Goal: Information Seeking & Learning: Find specific fact

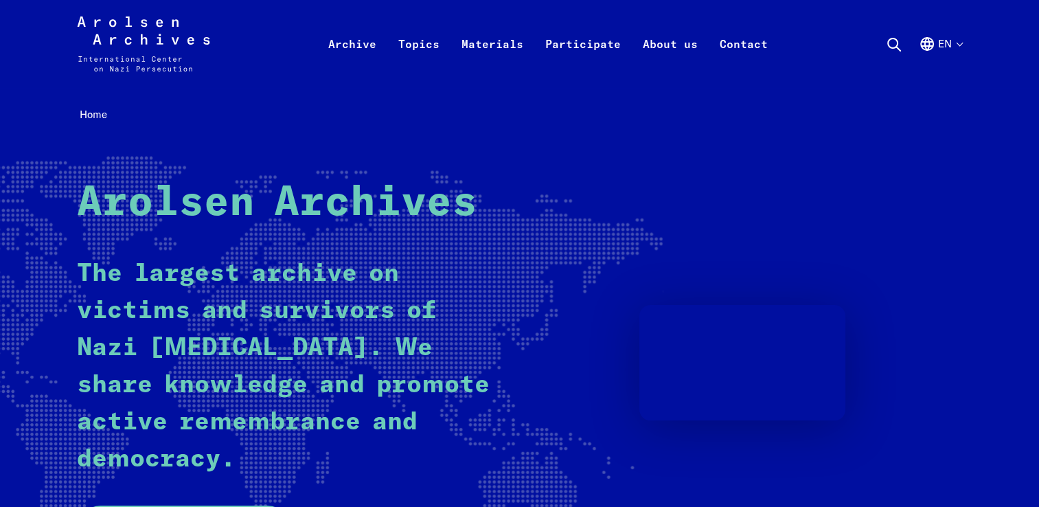
click at [892, 40] on icon at bounding box center [894, 44] width 16 height 16
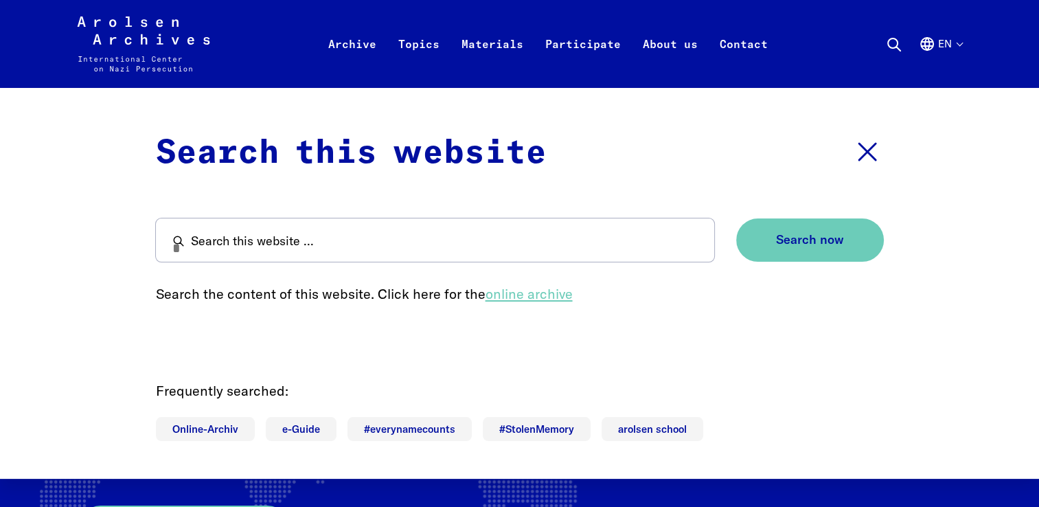
click at [514, 295] on link "online archive" at bounding box center [528, 293] width 87 height 17
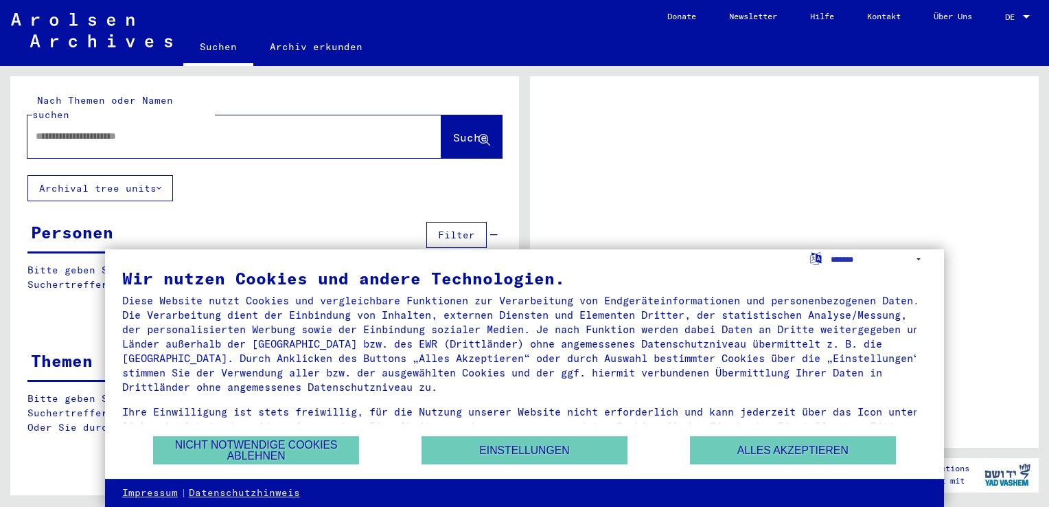
click at [93, 129] on input "text" at bounding box center [222, 136] width 373 height 14
click at [849, 257] on select "**********" at bounding box center [879, 259] width 96 height 20
click at [786, 203] on div at bounding box center [784, 261] width 509 height 371
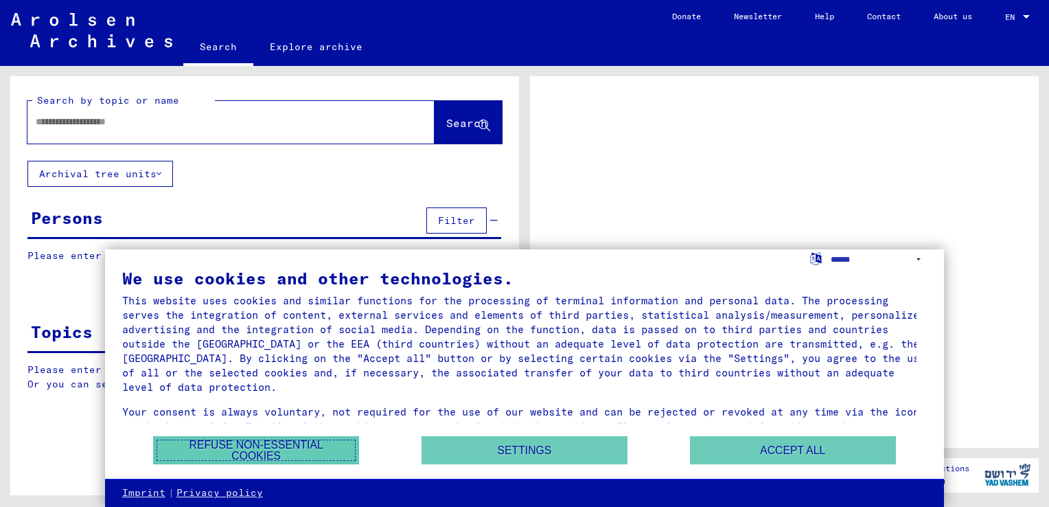
click at [310, 450] on button "Refuse non-essential cookies" at bounding box center [256, 450] width 206 height 28
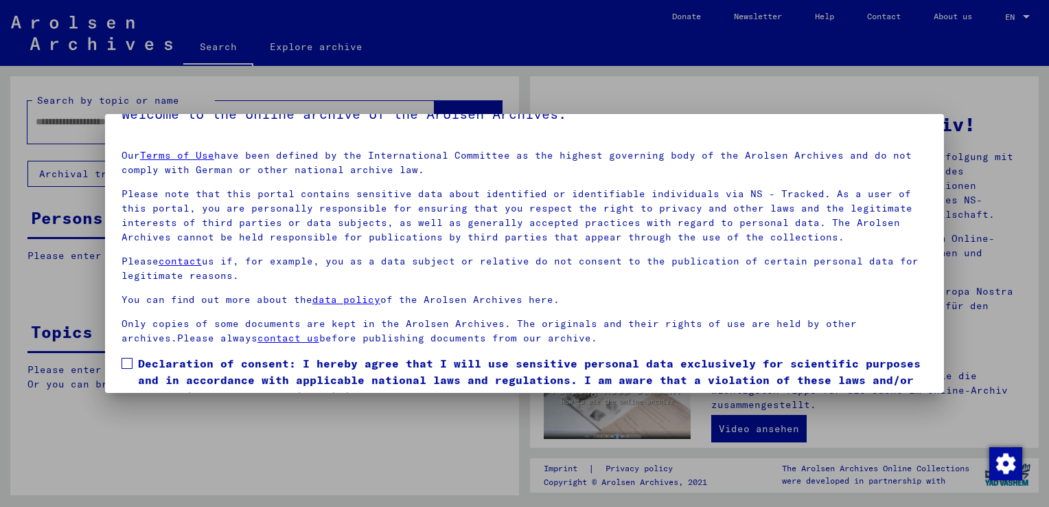
scroll to position [88, 0]
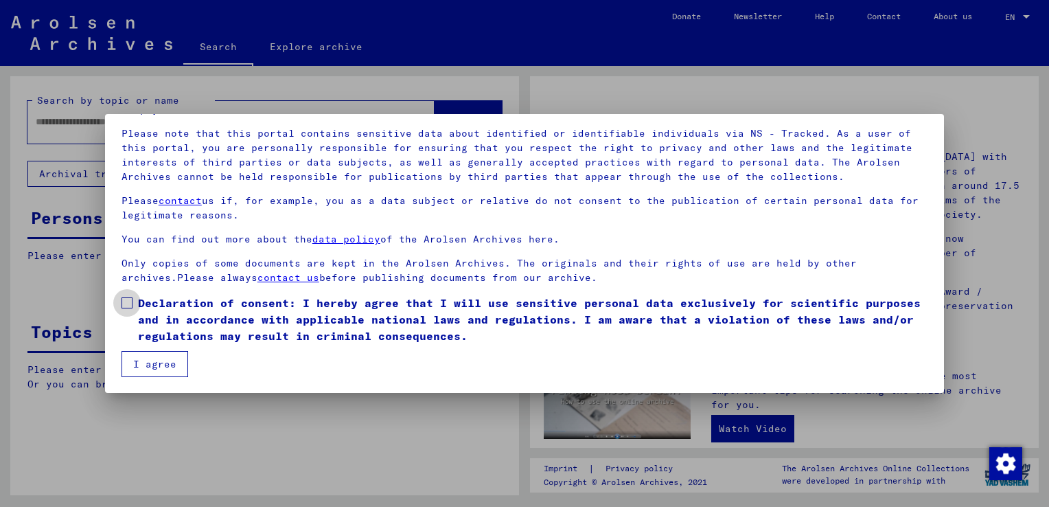
click at [126, 301] on span at bounding box center [127, 302] width 11 height 11
click at [148, 364] on button "I agree" at bounding box center [155, 364] width 67 height 26
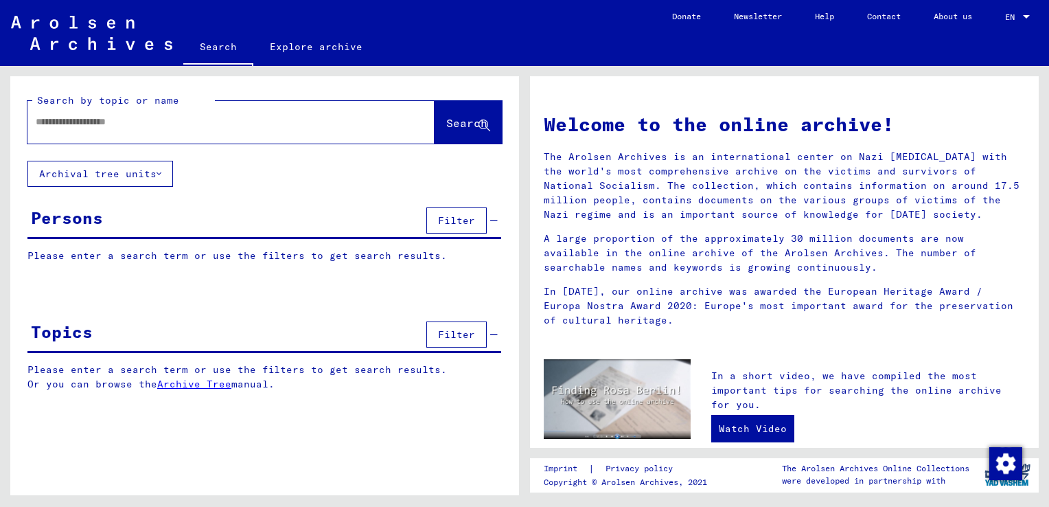
click at [91, 126] on input "text" at bounding box center [215, 122] width 358 height 14
type input "**********"
click at [474, 118] on span "Search" at bounding box center [466, 123] width 41 height 14
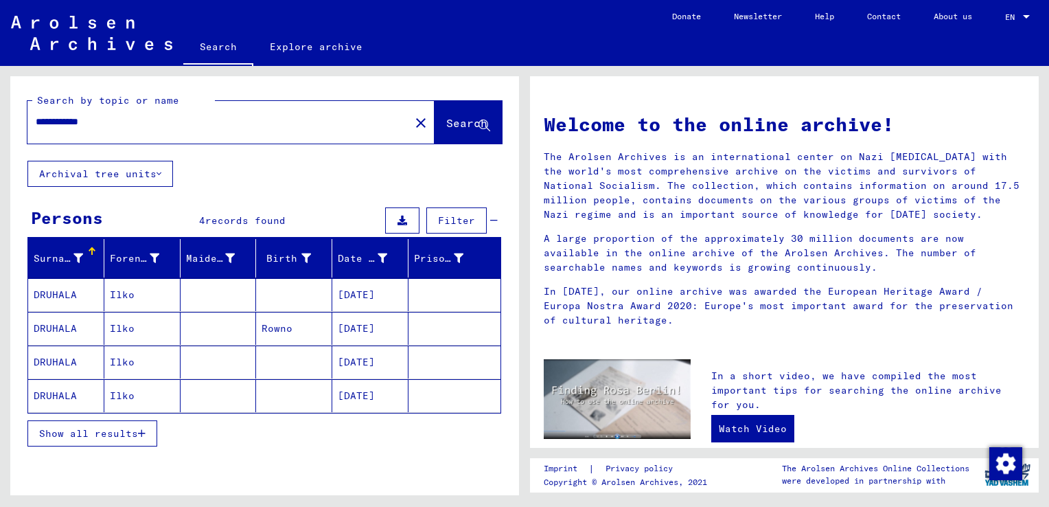
click at [124, 430] on span "Show all results" at bounding box center [88, 433] width 99 height 12
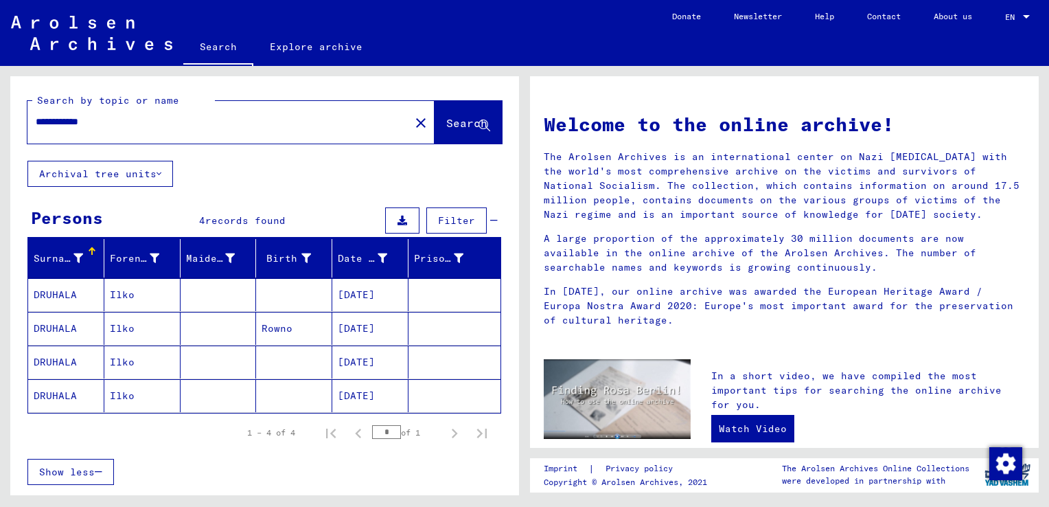
click at [135, 170] on font "Archival tree units" at bounding box center [97, 174] width 117 height 12
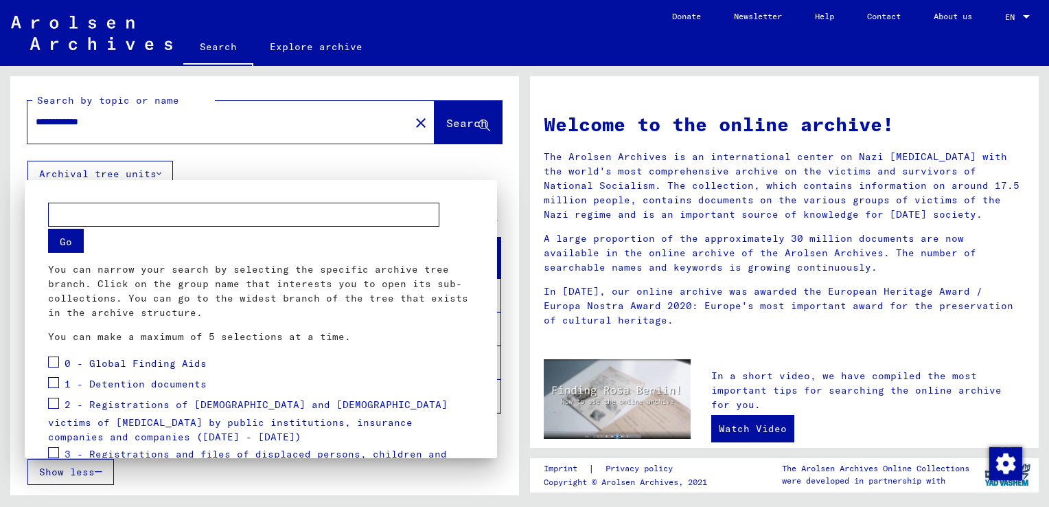
click at [51, 400] on span at bounding box center [53, 403] width 11 height 11
click at [89, 215] on input "text" at bounding box center [243, 215] width 391 height 24
type input "*******"
click at [65, 242] on button "Go" at bounding box center [66, 241] width 36 height 24
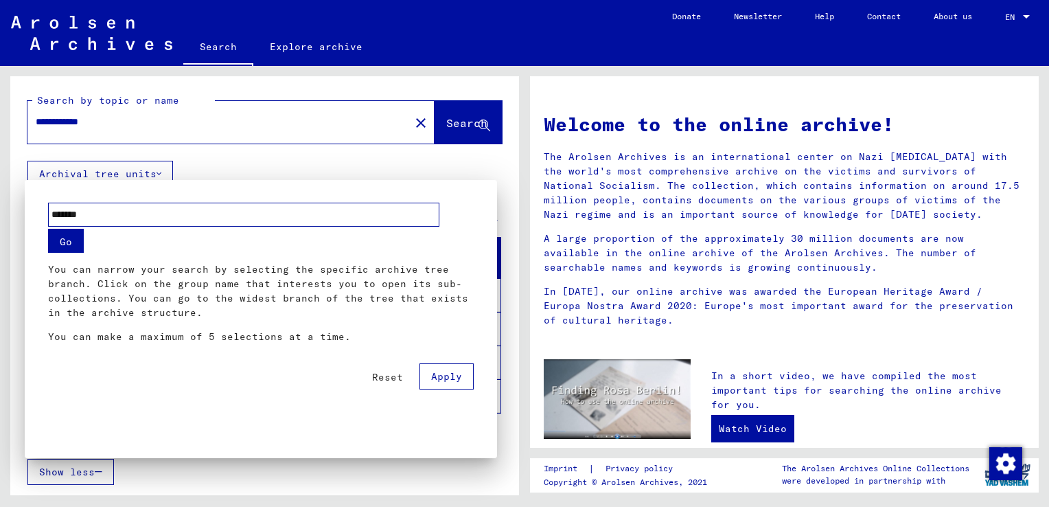
click at [433, 371] on span "Apply" at bounding box center [446, 376] width 31 height 12
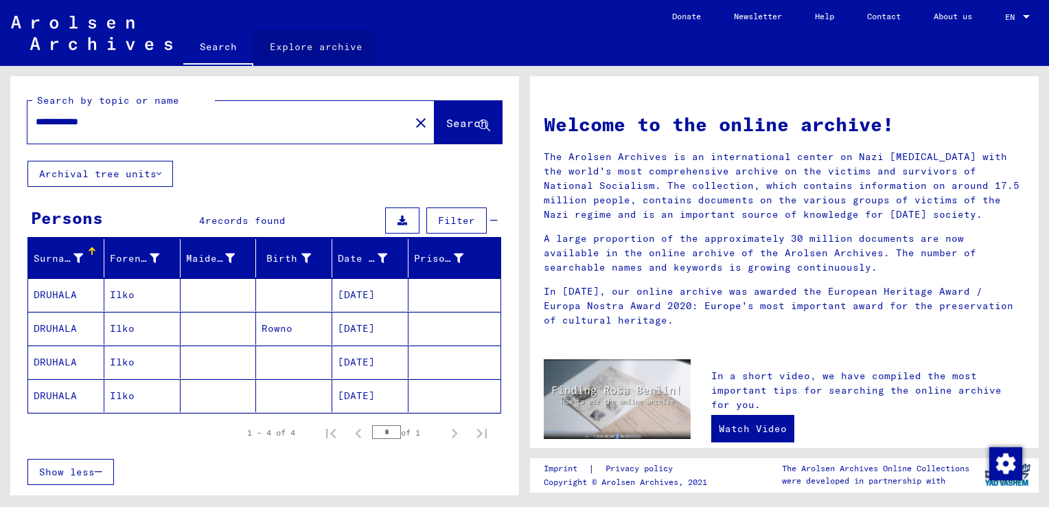
click at [306, 49] on link "Explore archive" at bounding box center [316, 46] width 126 height 33
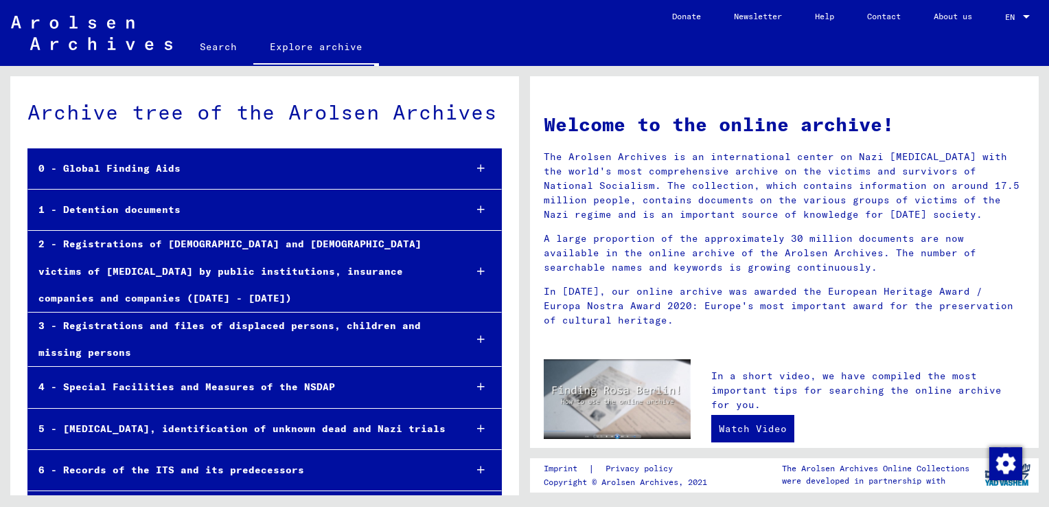
click at [119, 323] on div "3 - Registrations and files of displaced persons, children and missing persons" at bounding box center [241, 339] width 426 height 54
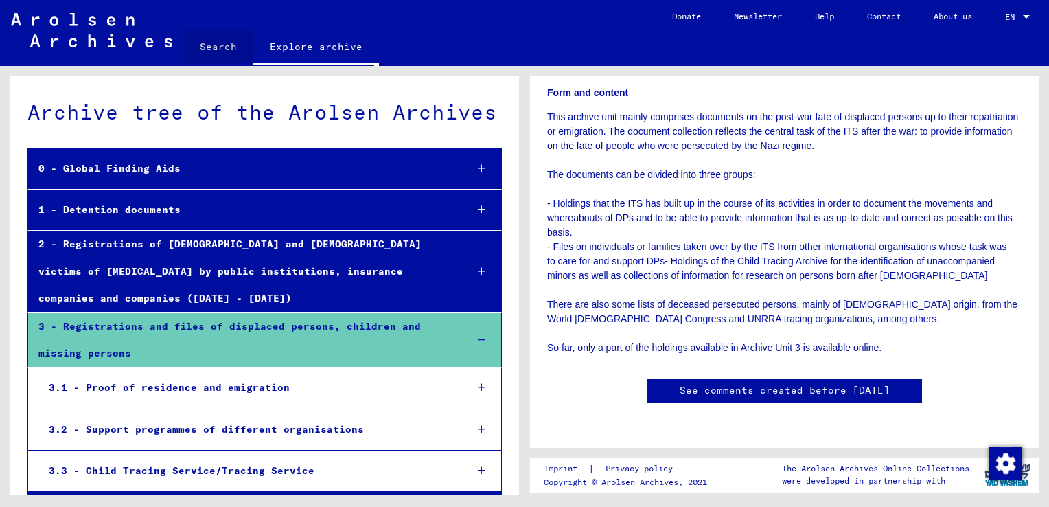
click at [214, 43] on link "Search" at bounding box center [218, 46] width 70 height 33
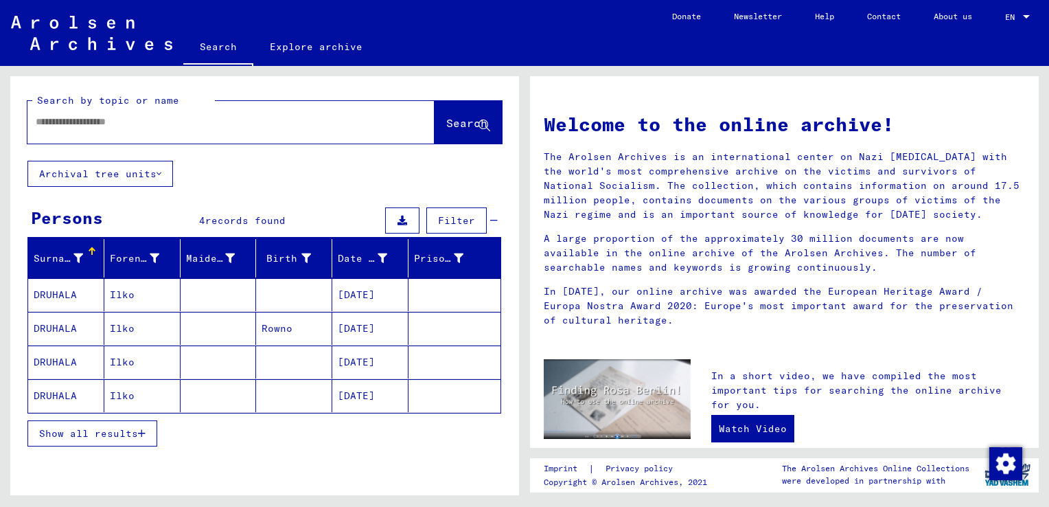
click at [955, 12] on link "About us" at bounding box center [952, 16] width 71 height 33
